Goal: Information Seeking & Learning: Learn about a topic

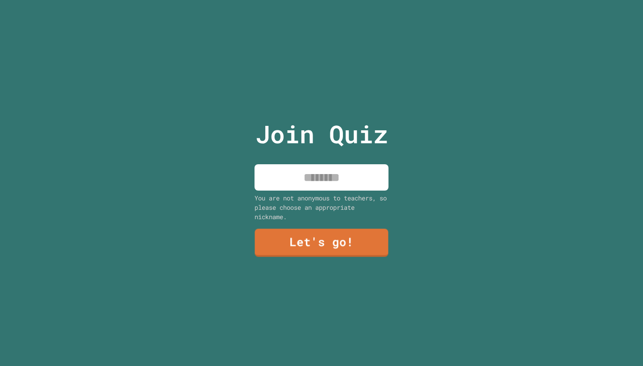
click at [340, 174] on input at bounding box center [321, 177] width 134 height 26
type input "*****"
click at [316, 243] on link "Let's go!" at bounding box center [321, 241] width 135 height 29
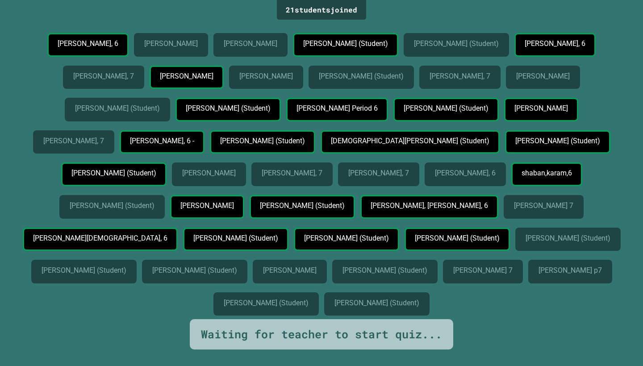
drag, startPoint x: 88, startPoint y: 123, endPoint x: 279, endPoint y: 130, distance: 190.8
click at [279, 130] on div "[PERSON_NAME], 6 [PERSON_NAME] [PERSON_NAME] [PERSON_NAME] (Student) [PERSON_NA…" at bounding box center [321, 176] width 598 height 286
click at [257, 46] on p "[PERSON_NAME]" at bounding box center [250, 44] width 53 height 8
drag, startPoint x: 284, startPoint y: 240, endPoint x: 229, endPoint y: 242, distance: 54.9
click at [228, 186] on div "[PERSON_NAME]" at bounding box center [209, 175] width 74 height 24
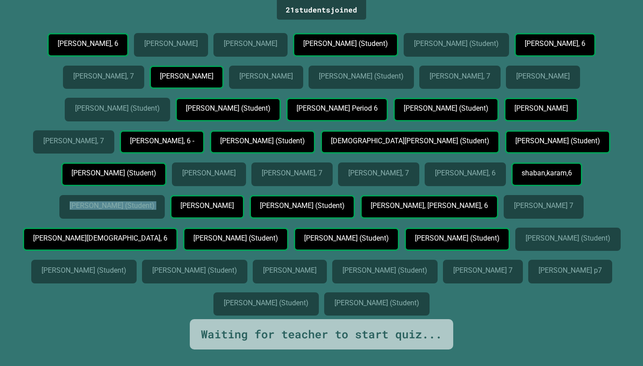
drag, startPoint x: 179, startPoint y: 271, endPoint x: 327, endPoint y: 268, distance: 147.8
click at [328, 268] on div "[PERSON_NAME], 6 [PERSON_NAME] [PERSON_NAME] [PERSON_NAME] (Student) [PERSON_NA…" at bounding box center [321, 176] width 598 height 286
click at [322, 177] on p "[PERSON_NAME], 7" at bounding box center [292, 173] width 60 height 8
drag, startPoint x: 309, startPoint y: 235, endPoint x: 380, endPoint y: 236, distance: 71.0
click at [333, 186] on div "[PERSON_NAME], 7" at bounding box center [291, 175] width 81 height 24
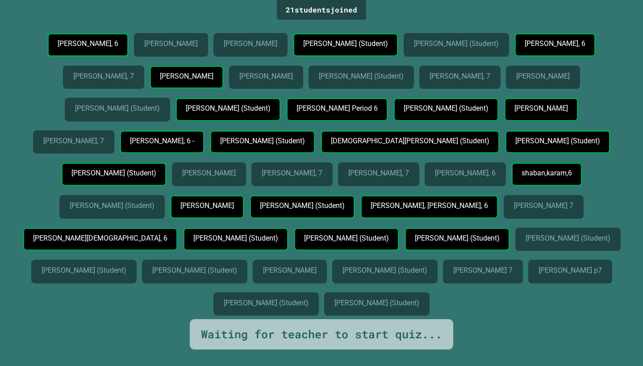
click at [368, 184] on div "[PERSON_NAME], 6 [PERSON_NAME] [PERSON_NAME] [PERSON_NAME] (Student) [PERSON_NA…" at bounding box center [321, 176] width 598 height 286
click at [322, 177] on p "[PERSON_NAME], 7" at bounding box center [292, 173] width 60 height 8
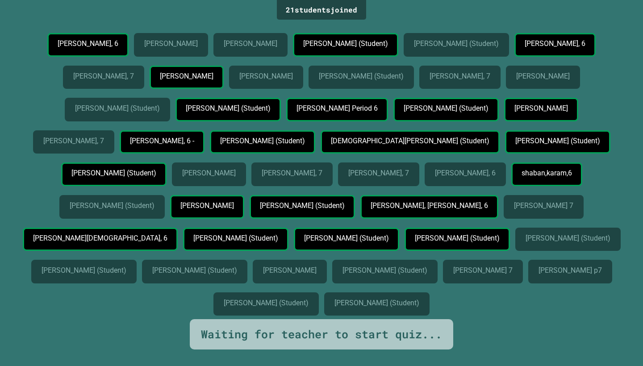
click at [322, 177] on p "[PERSON_NAME], 7" at bounding box center [292, 173] width 60 height 8
click at [235, 177] on p "[PERSON_NAME]" at bounding box center [208, 173] width 53 height 8
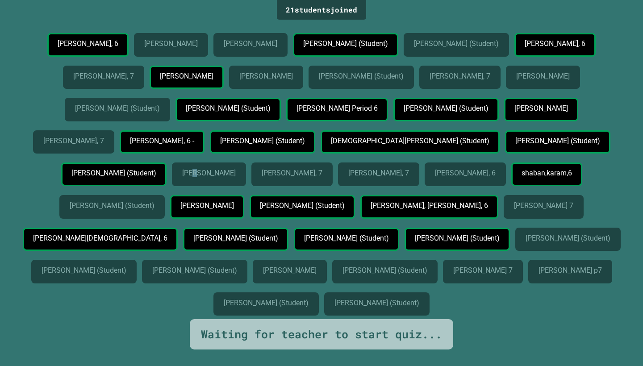
click at [235, 177] on p "[PERSON_NAME]" at bounding box center [208, 173] width 53 height 8
click at [233, 177] on p "[PERSON_NAME]" at bounding box center [208, 173] width 53 height 8
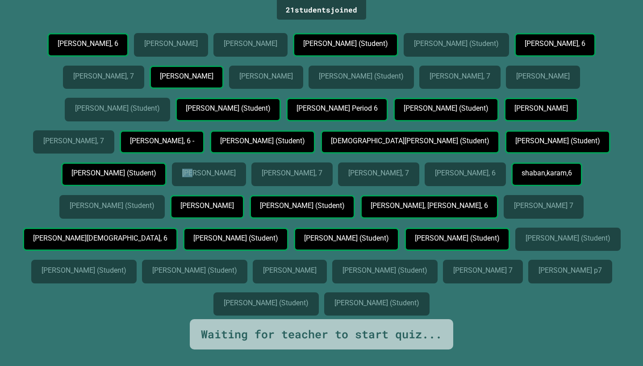
click at [233, 177] on p "[PERSON_NAME]" at bounding box center [208, 173] width 53 height 8
click at [154, 210] on p "[PERSON_NAME] (Student)" at bounding box center [112, 206] width 84 height 8
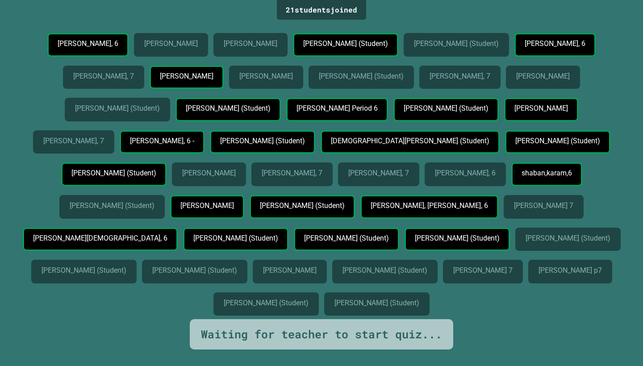
click at [154, 210] on p "[PERSON_NAME] (Student)" at bounding box center [112, 206] width 84 height 8
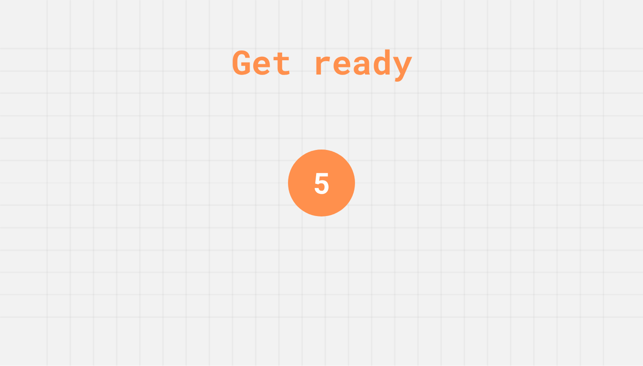
click at [266, 314] on div "Get ready 5" at bounding box center [321, 183] width 643 height 366
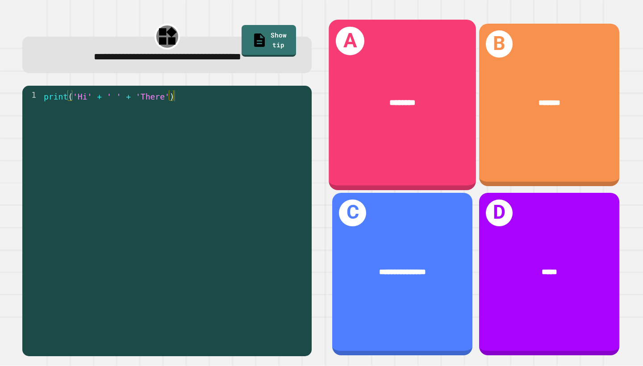
click at [421, 69] on div "A ********" at bounding box center [402, 105] width 147 height 171
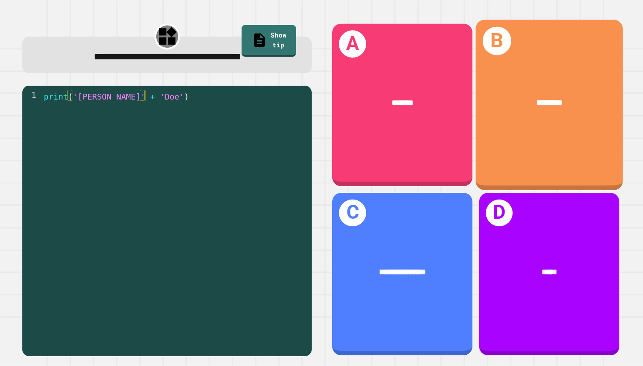
click at [576, 36] on div "B ********" at bounding box center [548, 105] width 147 height 171
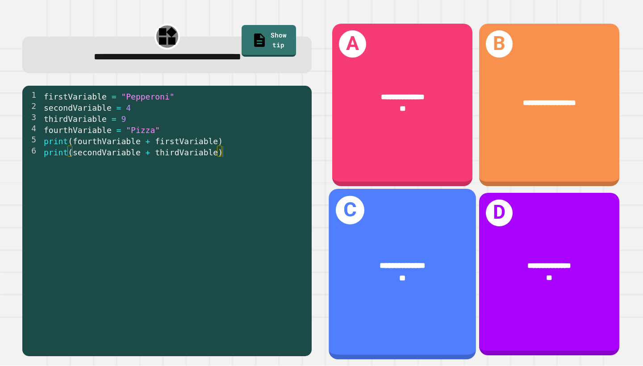
click at [434, 254] on div "**********" at bounding box center [402, 271] width 147 height 57
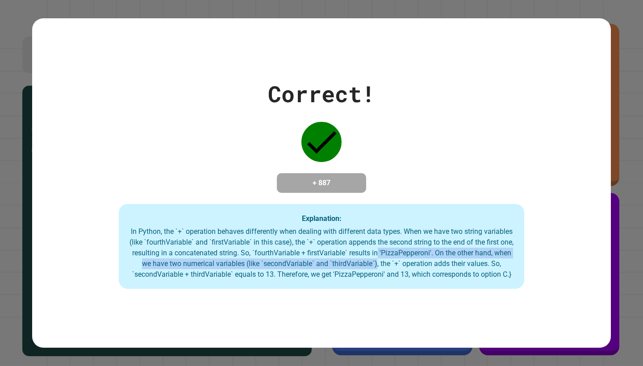
click at [434, 255] on div "In Python, the `+` operation behaves differently when dealing with different da…" at bounding box center [321, 253] width 387 height 54
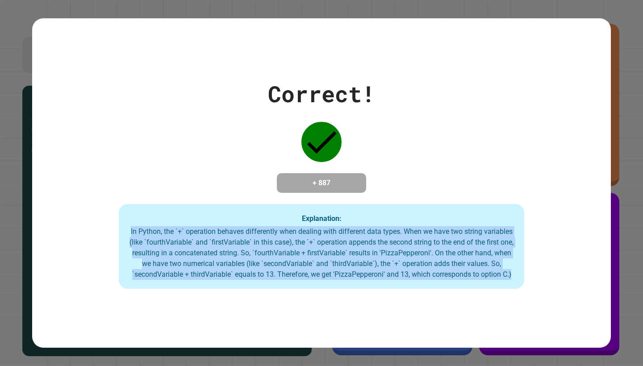
drag, startPoint x: 436, startPoint y: 279, endPoint x: 368, endPoint y: 211, distance: 95.7
click at [369, 212] on div "Explanation: In Python, the `+` operation behaves differently when dealing with…" at bounding box center [321, 246] width 405 height 85
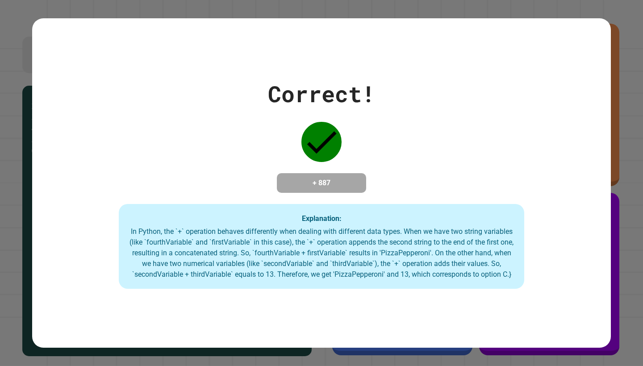
drag, startPoint x: 368, startPoint y: 211, endPoint x: 251, endPoint y: 219, distance: 117.2
click at [251, 219] on div "Explanation: In Python, the `+` operation behaves differently when dealing with…" at bounding box center [321, 246] width 405 height 85
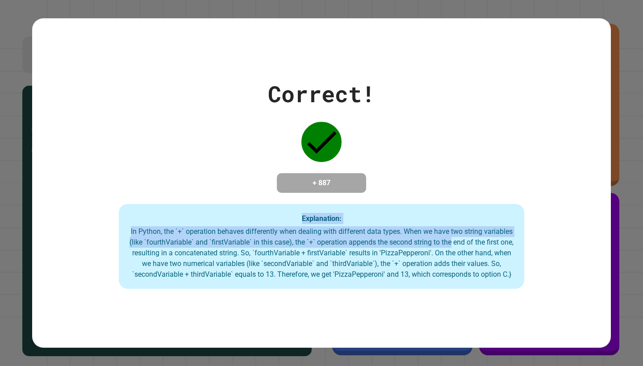
drag, startPoint x: 251, startPoint y: 219, endPoint x: 500, endPoint y: 243, distance: 249.8
click at [500, 243] on div "Explanation: In Python, the `+` operation behaves differently when dealing with…" at bounding box center [321, 246] width 405 height 85
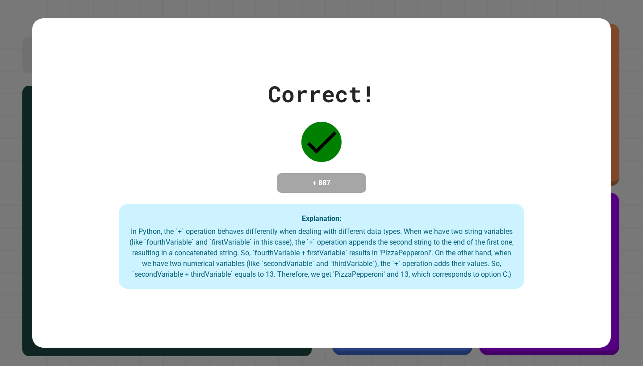
click at [288, 215] on div "Explanation: In Python, the `+` operation behaves differently when dealing with…" at bounding box center [321, 246] width 405 height 85
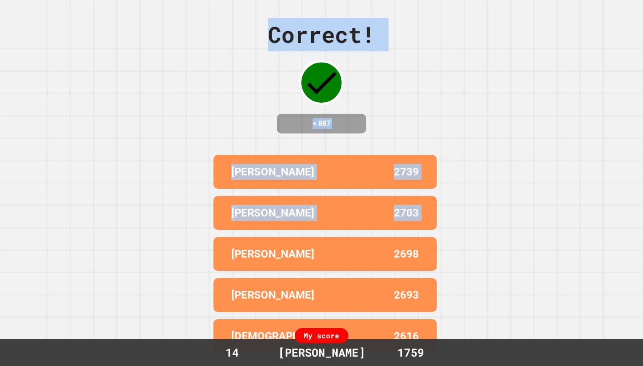
drag, startPoint x: 288, startPoint y: 216, endPoint x: 392, endPoint y: 229, distance: 105.8
click at [535, 183] on div "Correct! + 887 [PERSON_NAME] 2739 [PERSON_NAME] 2703 [PERSON_NAME] B 2698 ELLIO…" at bounding box center [321, 183] width 643 height 366
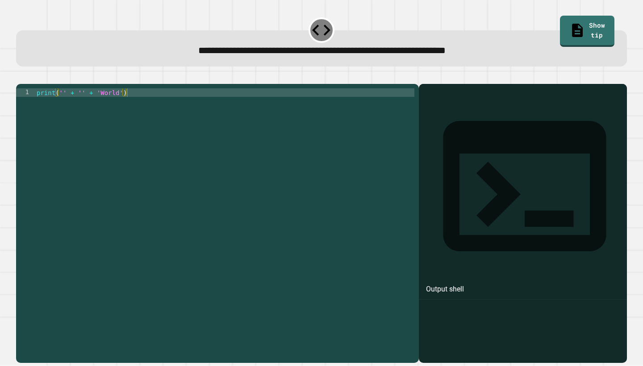
click at [21, 76] on icon "button" at bounding box center [21, 76] width 0 height 0
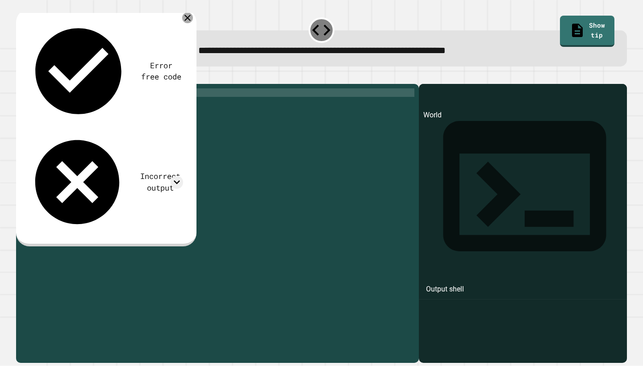
click at [188, 16] on icon at bounding box center [187, 18] width 11 height 11
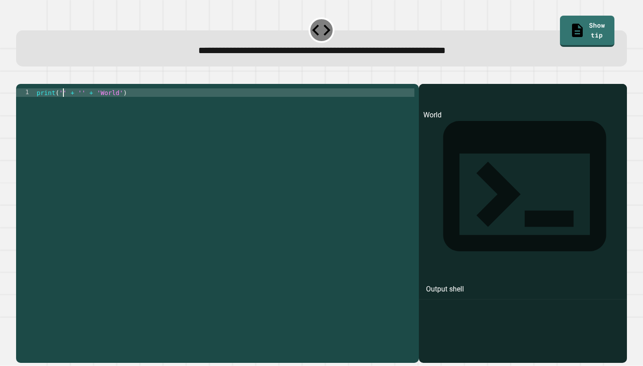
click at [64, 102] on div "print ( '' + '' + 'World' )" at bounding box center [225, 219] width 380 height 263
click at [104, 107] on div "print ( 'Hello' + '' + 'World' )" at bounding box center [224, 219] width 379 height 263
click at [92, 108] on div "print ( 'Hello' + 'World' )" at bounding box center [224, 219] width 379 height 263
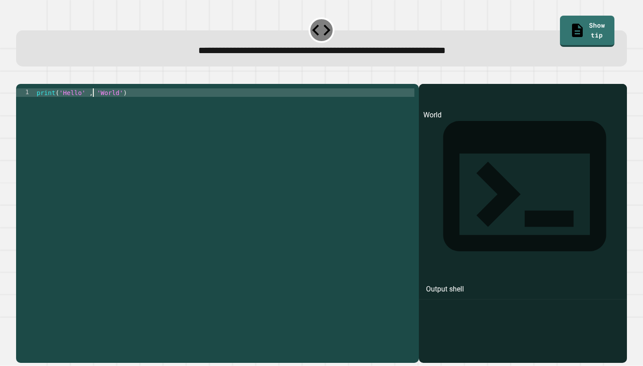
type textarea "**********"
click at [21, 76] on button "button" at bounding box center [21, 76] width 0 height 0
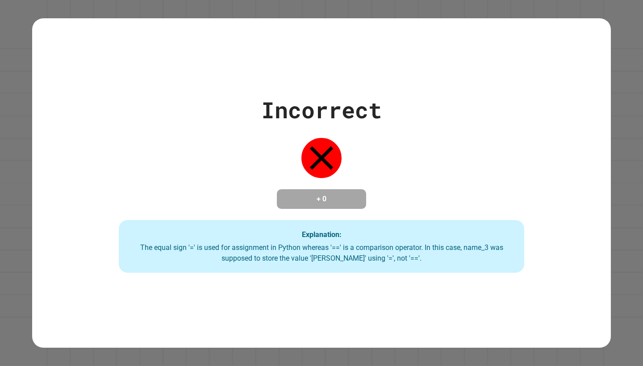
click at [332, 153] on icon at bounding box center [321, 158] width 40 height 40
drag, startPoint x: 321, startPoint y: 152, endPoint x: 375, endPoint y: 128, distance: 60.2
click at [346, 166] on div "Incorrect + 0 Explanation: The equal sign '=' is used for assignment in Python …" at bounding box center [321, 182] width 579 height 179
click at [376, 127] on div "Incorrect + 0 Explanation: The equal sign '=' is used for assignment in Python …" at bounding box center [321, 182] width 579 height 179
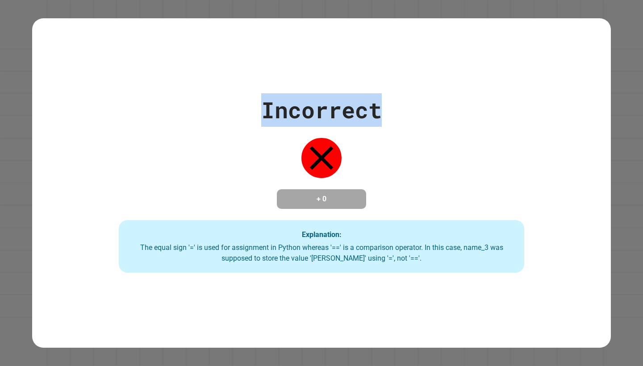
drag, startPoint x: 388, startPoint y: 108, endPoint x: 244, endPoint y: 107, distance: 143.8
click at [244, 107] on div "Incorrect + 0 Explanation: The equal sign '=' is used for assignment in Python …" at bounding box center [321, 182] width 579 height 179
drag, startPoint x: 244, startPoint y: 107, endPoint x: 486, endPoint y: 78, distance: 243.3
click at [486, 79] on div "Incorrect + 0 Explanation: The equal sign '=' is used for assignment in Python …" at bounding box center [321, 182] width 579 height 329
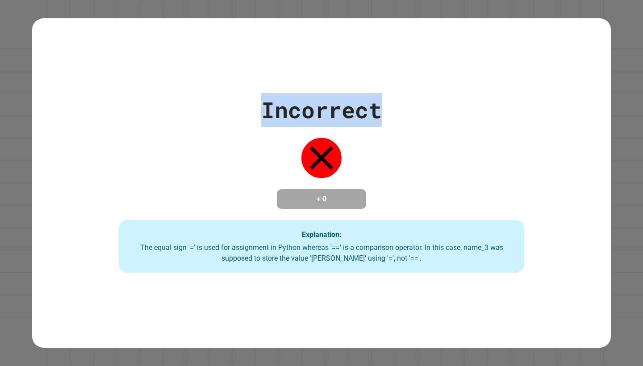
click at [486, 78] on div "Incorrect + 0 Explanation: The equal sign '=' is used for assignment in Python …" at bounding box center [321, 182] width 579 height 329
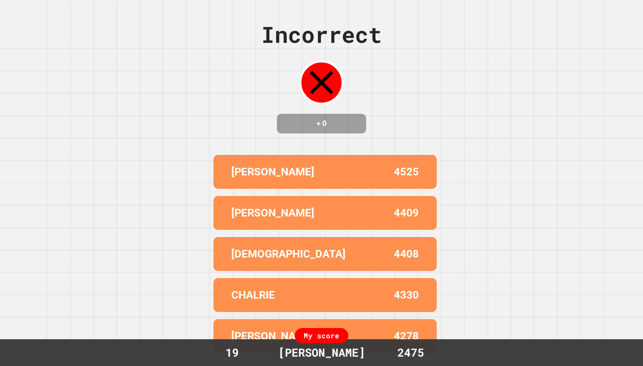
click at [486, 78] on div "Incorrect + 0 [PERSON_NAME] B 4525 ELLIOT 4409 CHRISTIAN 4408 CHALRIE 4330 PRES…" at bounding box center [321, 183] width 643 height 366
click at [466, 246] on div "Incorrect + 0 [PERSON_NAME] B 4525 ELLIOT 4409 CHRISTIAN 4408 CHALRIE 4330 PRES…" at bounding box center [321, 183] width 643 height 366
drag, startPoint x: 240, startPoint y: 352, endPoint x: 212, endPoint y: 352, distance: 27.7
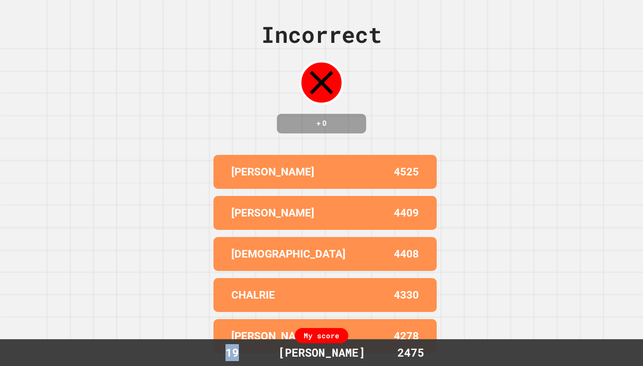
click at [212, 352] on div "19" at bounding box center [232, 352] width 67 height 17
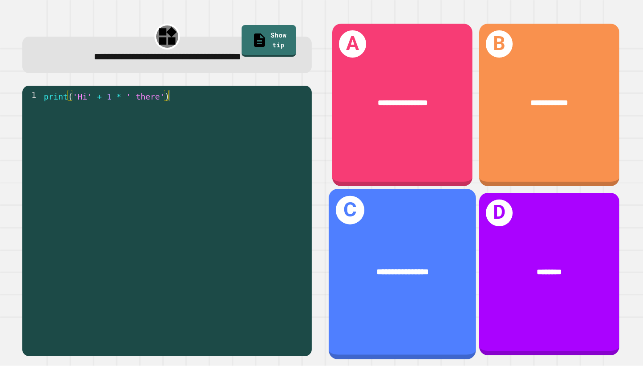
click at [352, 266] on div "**********" at bounding box center [403, 272] width 114 height 13
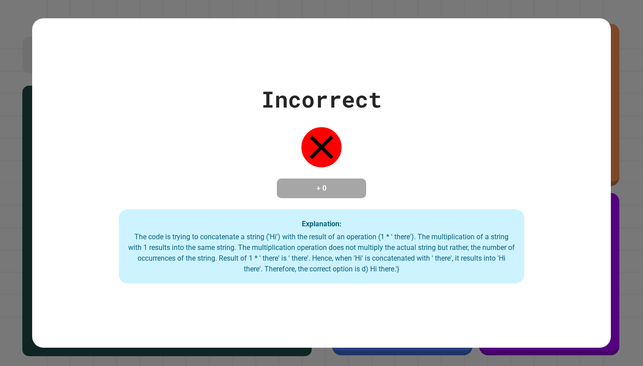
click at [304, 337] on div "Incorrect + 0 Explanation: The code is trying to concatenate a string ('Hi') wi…" at bounding box center [321, 182] width 579 height 329
click at [321, 341] on div "Incorrect + 0 Explanation: The code is trying to concatenate a string ('Hi') wi…" at bounding box center [321, 182] width 579 height 329
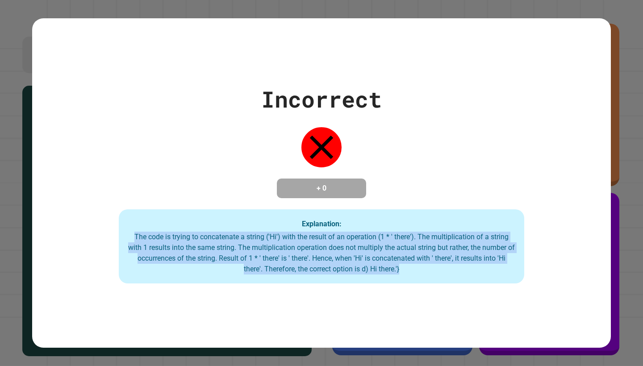
click at [321, 341] on div "Incorrect + 0 Explanation: The code is trying to concatenate a string ('Hi') wi…" at bounding box center [321, 182] width 579 height 329
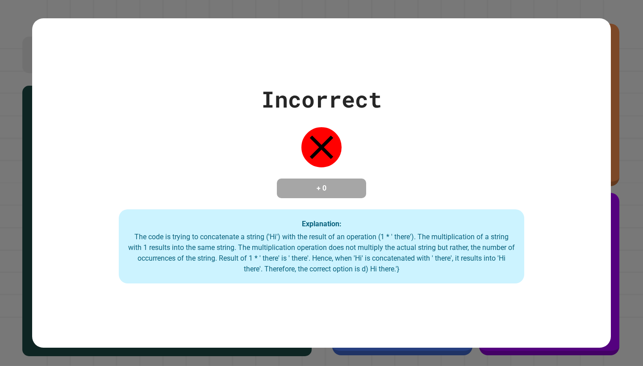
click at [354, 153] on div "Incorrect + 0 Explanation: The code is trying to concatenate a string ('Hi') wi…" at bounding box center [321, 183] width 579 height 201
click at [328, 143] on icon at bounding box center [321, 147] width 40 height 40
drag, startPoint x: 328, startPoint y: 143, endPoint x: 304, endPoint y: 147, distance: 24.0
click at [304, 147] on icon at bounding box center [321, 147] width 40 height 40
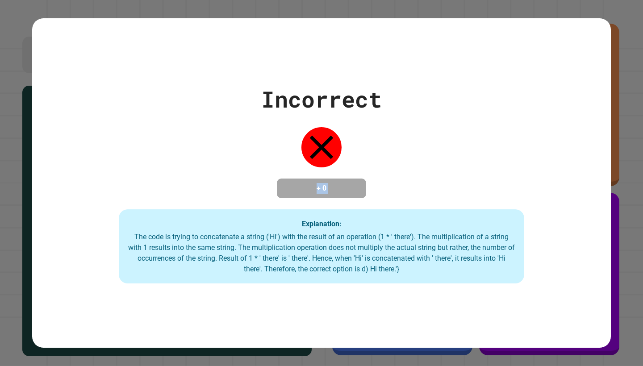
drag, startPoint x: 310, startPoint y: 184, endPoint x: 418, endPoint y: 200, distance: 109.6
click at [418, 200] on div "Incorrect + 0 Explanation: The code is trying to concatenate a string ('Hi') wi…" at bounding box center [321, 183] width 579 height 201
click at [418, 199] on div "Incorrect + 0 Explanation: The code is trying to concatenate a string ('Hi') wi…" at bounding box center [321, 183] width 579 height 201
click at [418, 200] on div "Incorrect + 0 Explanation: The code is trying to concatenate a string ('Hi') wi…" at bounding box center [321, 183] width 579 height 201
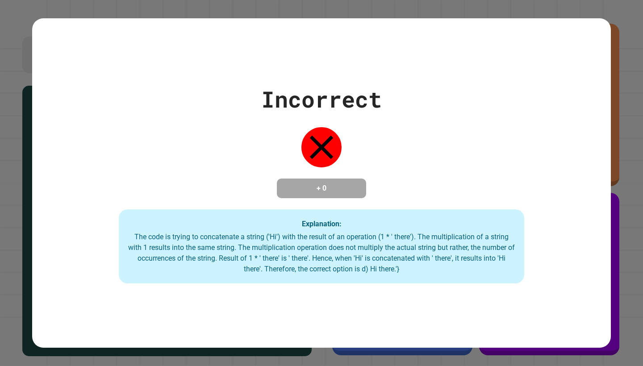
click at [418, 200] on div "Incorrect + 0 Explanation: The code is trying to concatenate a string ('Hi') wi…" at bounding box center [321, 183] width 579 height 201
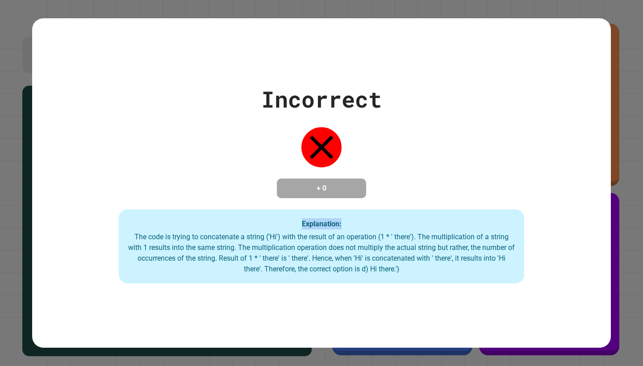
click at [418, 201] on div "Incorrect + 0 Explanation: The code is trying to concatenate a string ('Hi') wi…" at bounding box center [321, 183] width 579 height 201
click at [418, 200] on div "Incorrect + 0 Explanation: The code is trying to concatenate a string ('Hi') wi…" at bounding box center [321, 183] width 579 height 201
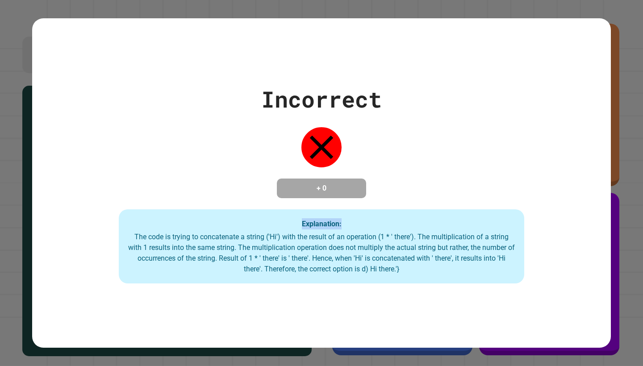
click at [418, 200] on div "Incorrect + 0 Explanation: The code is trying to concatenate a string ('Hi') wi…" at bounding box center [321, 183] width 579 height 201
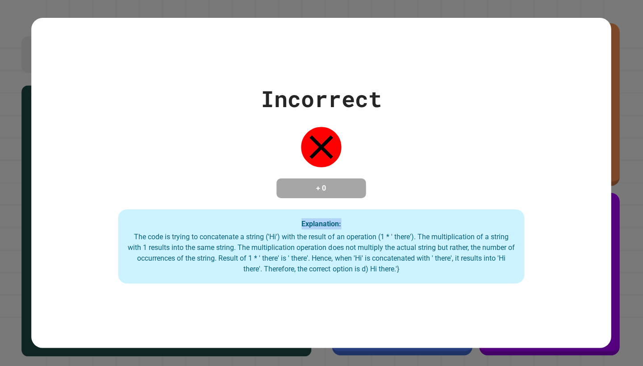
click at [417, 198] on div "Incorrect + 0 Explanation: The code is trying to concatenate a string ('Hi') wi…" at bounding box center [321, 183] width 579 height 201
click at [472, 181] on div "Incorrect + 0 Explanation: The code is trying to concatenate a string ('Hi') wi…" at bounding box center [321, 183] width 579 height 201
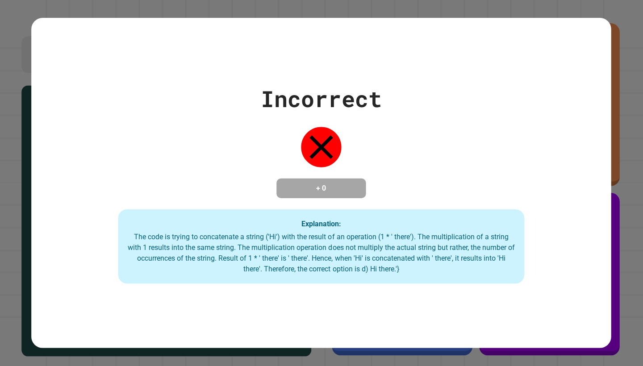
click at [405, 281] on div "Explanation: The code is trying to concatenate a string ('Hi') with the result …" at bounding box center [321, 246] width 405 height 74
click at [405, 282] on div "Explanation: The code is trying to concatenate a string ('Hi') with the result …" at bounding box center [321, 246] width 405 height 74
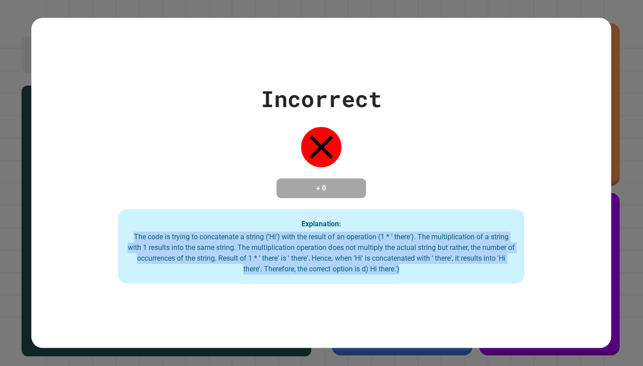
click at [405, 282] on div "Explanation: The code is trying to concatenate a string ('Hi') with the result …" at bounding box center [321, 246] width 405 height 74
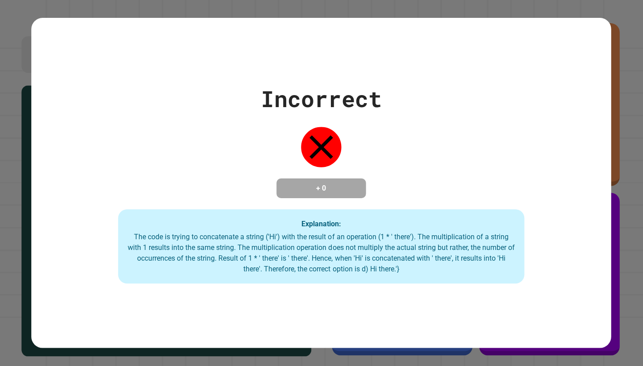
click at [405, 282] on div "Explanation: The code is trying to concatenate a string ('Hi') with the result …" at bounding box center [321, 246] width 405 height 74
drag, startPoint x: 354, startPoint y: 186, endPoint x: 284, endPoint y: 175, distance: 70.1
click at [284, 179] on div "+ 0" at bounding box center [321, 189] width 89 height 20
click at [291, 162] on div "Incorrect + 0 Explanation: The code is trying to concatenate a string ('Hi') wi…" at bounding box center [321, 183] width 579 height 201
drag, startPoint x: 296, startPoint y: 153, endPoint x: 350, endPoint y: 198, distance: 71.0
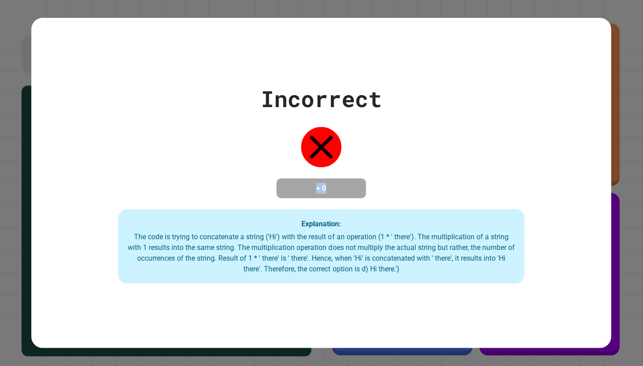
click at [350, 198] on div "Incorrect + 0 Explanation: The code is trying to concatenate a string ('Hi') wi…" at bounding box center [321, 183] width 579 height 201
click at [351, 194] on h4 "+ 0" at bounding box center [321, 188] width 71 height 11
click at [351, 197] on div "+ 0" at bounding box center [321, 189] width 89 height 20
drag, startPoint x: 351, startPoint y: 197, endPoint x: 352, endPoint y: 191, distance: 6.4
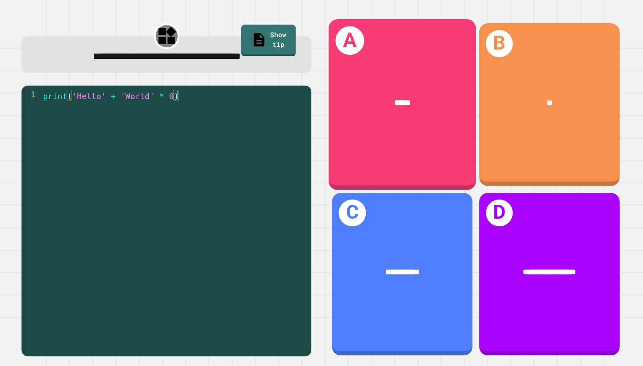
click at [412, 123] on div "*****" at bounding box center [402, 102] width 147 height 45
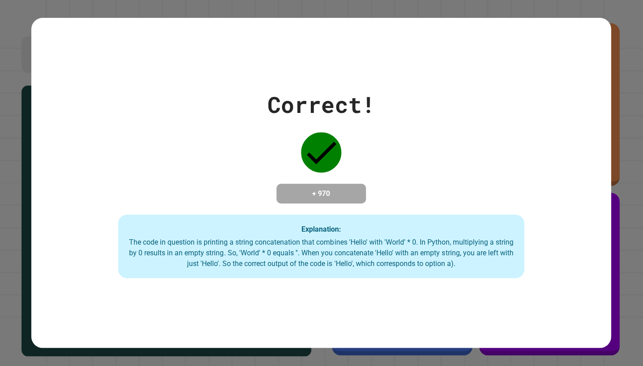
drag, startPoint x: 412, startPoint y: 123, endPoint x: 412, endPoint y: 133, distance: 9.4
click at [412, 123] on div "Correct! + 970 Explanation: The code in question is printing a string concatena…" at bounding box center [321, 183] width 579 height 190
drag, startPoint x: 302, startPoint y: 191, endPoint x: 383, endPoint y: 204, distance: 81.8
click at [383, 204] on div "Correct! + 970 Explanation: The code in question is printing a string concatena…" at bounding box center [321, 183] width 579 height 190
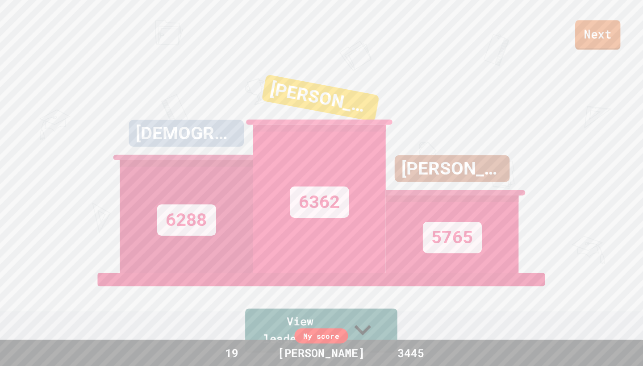
click at [593, 33] on link "Next" at bounding box center [597, 35] width 45 height 29
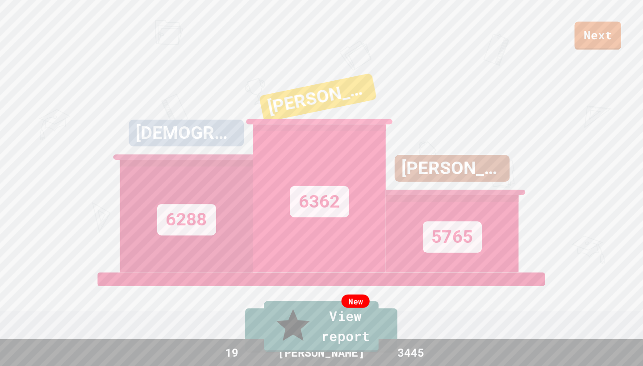
scroll to position [0, 0]
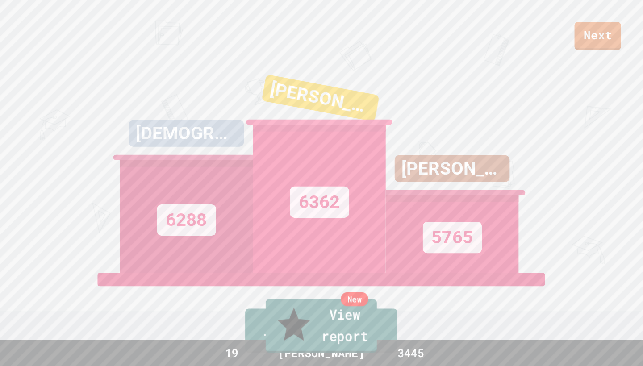
click at [319, 331] on link "New View report" at bounding box center [321, 326] width 111 height 54
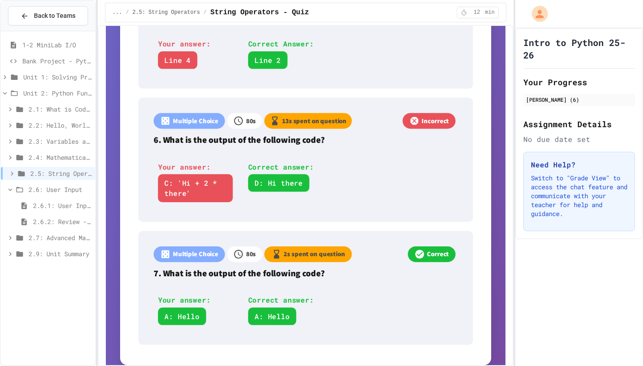
scroll to position [815, 0]
